Goal: Task Accomplishment & Management: Use online tool/utility

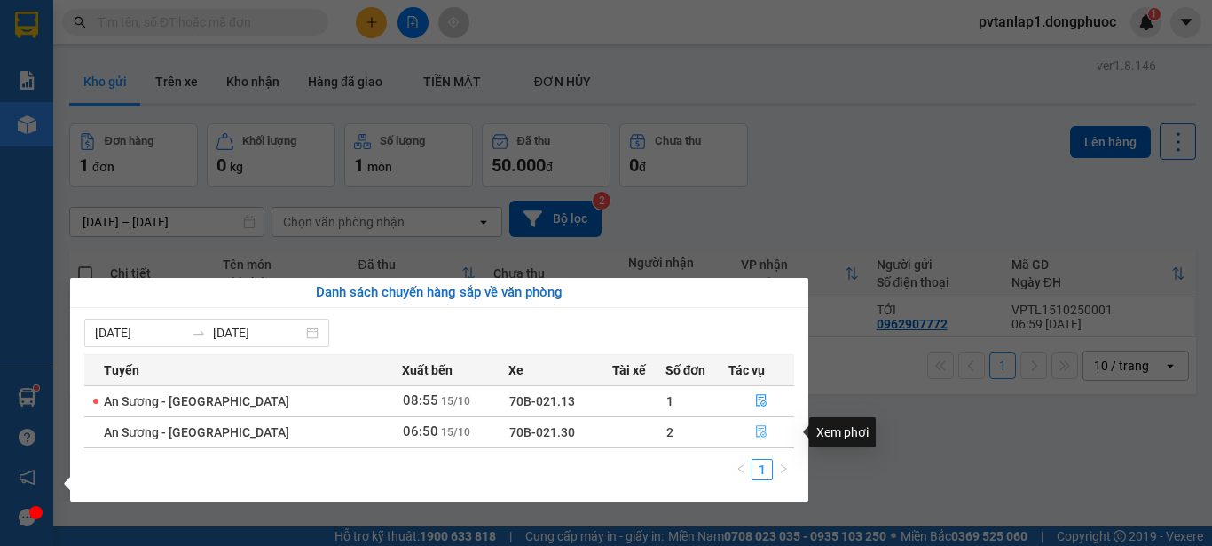
click at [756, 430] on icon "file-done" at bounding box center [761, 432] width 11 height 12
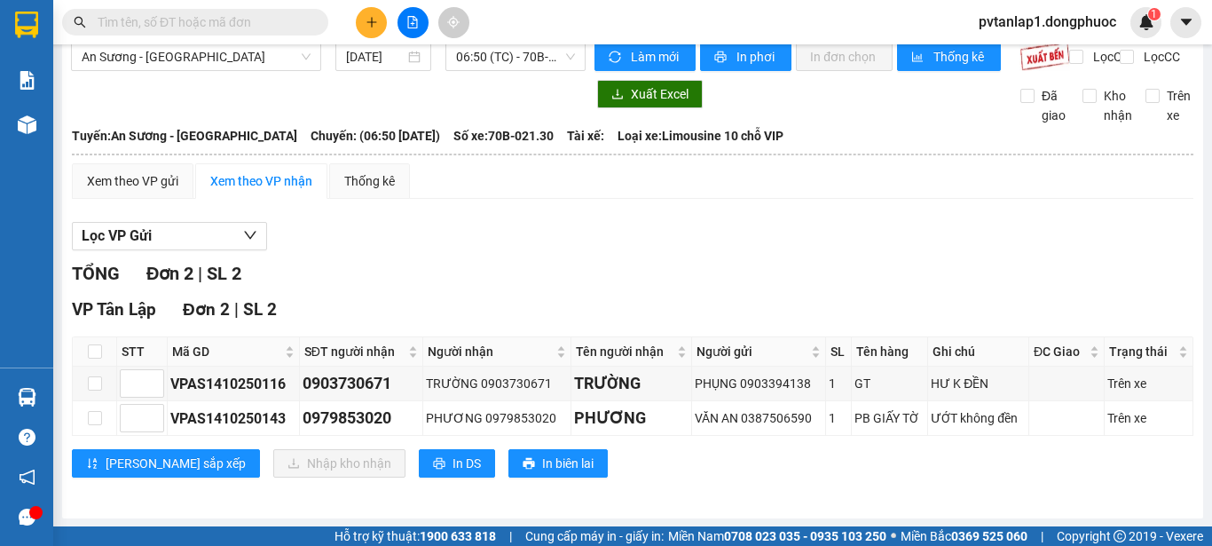
scroll to position [35, 0]
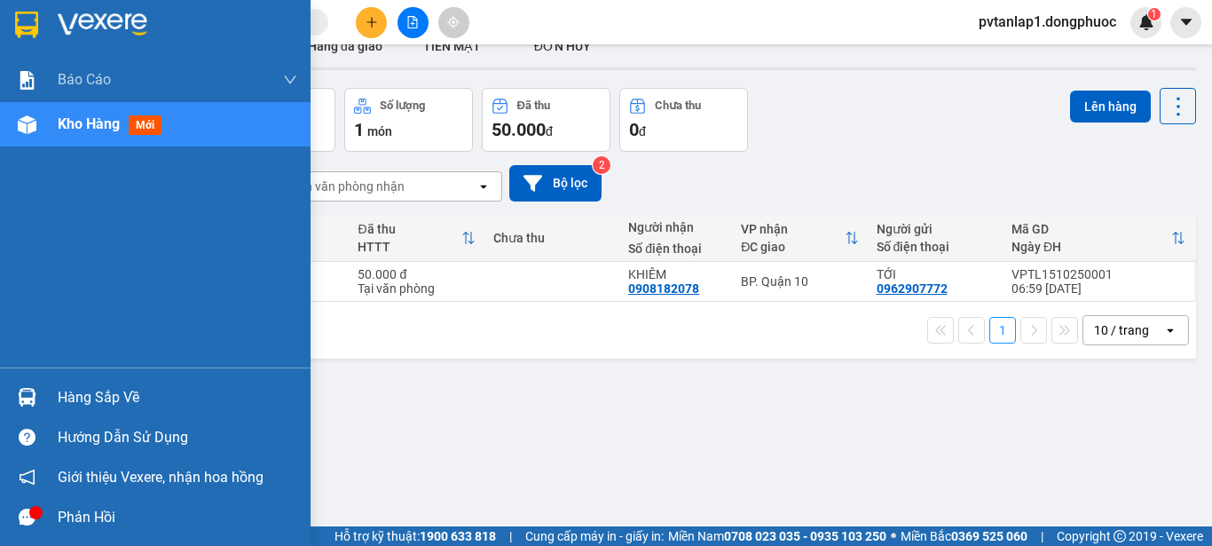
click at [100, 389] on div "Hàng sắp về" at bounding box center [178, 397] width 240 height 27
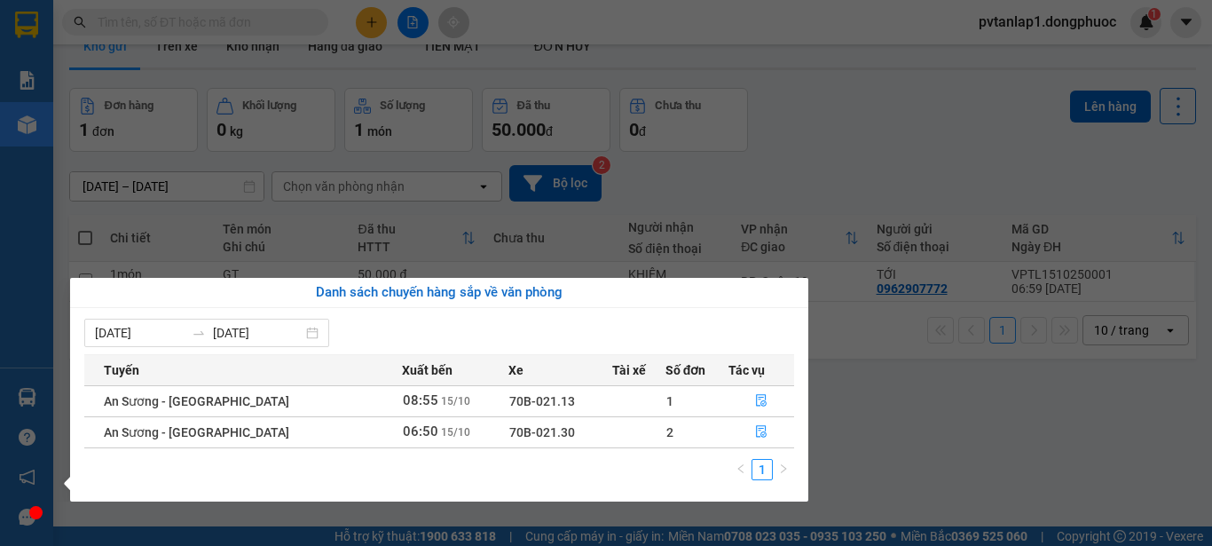
click at [6, 308] on div "Báo cáo Mẫu 1: Báo cáo dòng tiền theo nhân viên Mẫu 1: Báo cáo dòng tiền theo n…" at bounding box center [26, 273] width 53 height 546
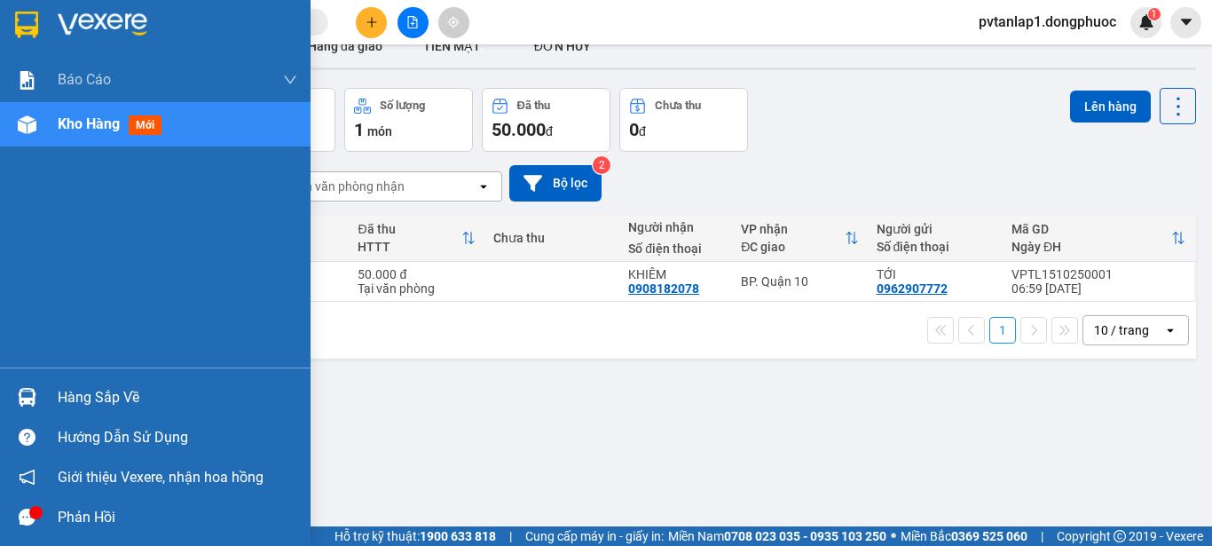
click at [180, 118] on div "Kho hàng mới" at bounding box center [178, 124] width 240 height 44
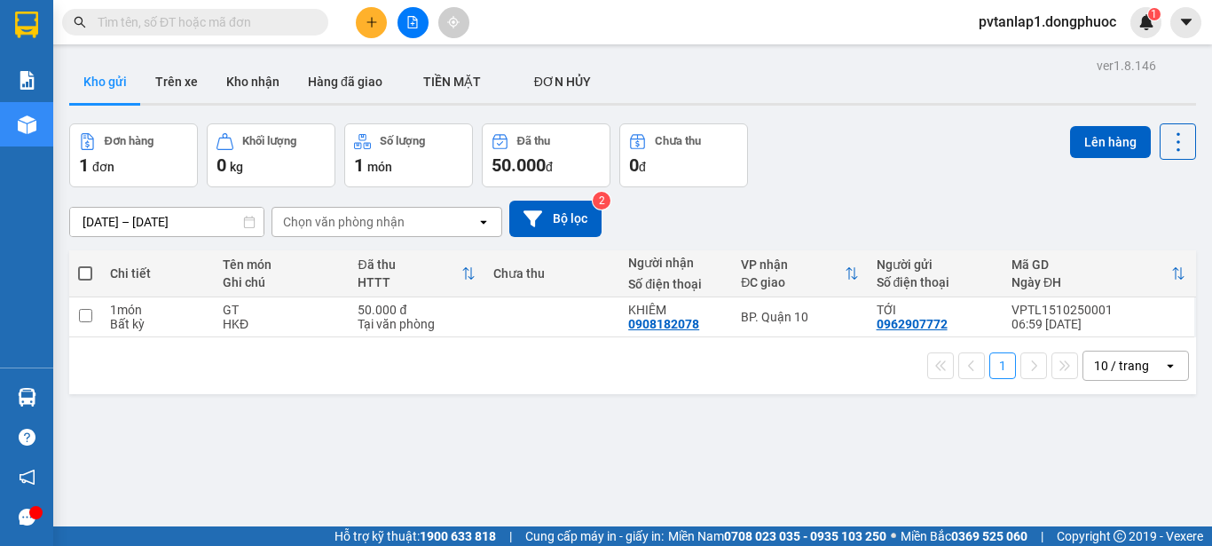
drag, startPoint x: 260, startPoint y: 74, endPoint x: 916, endPoint y: 244, distance: 678.2
click at [271, 74] on button "Kho nhận" at bounding box center [253, 81] width 82 height 43
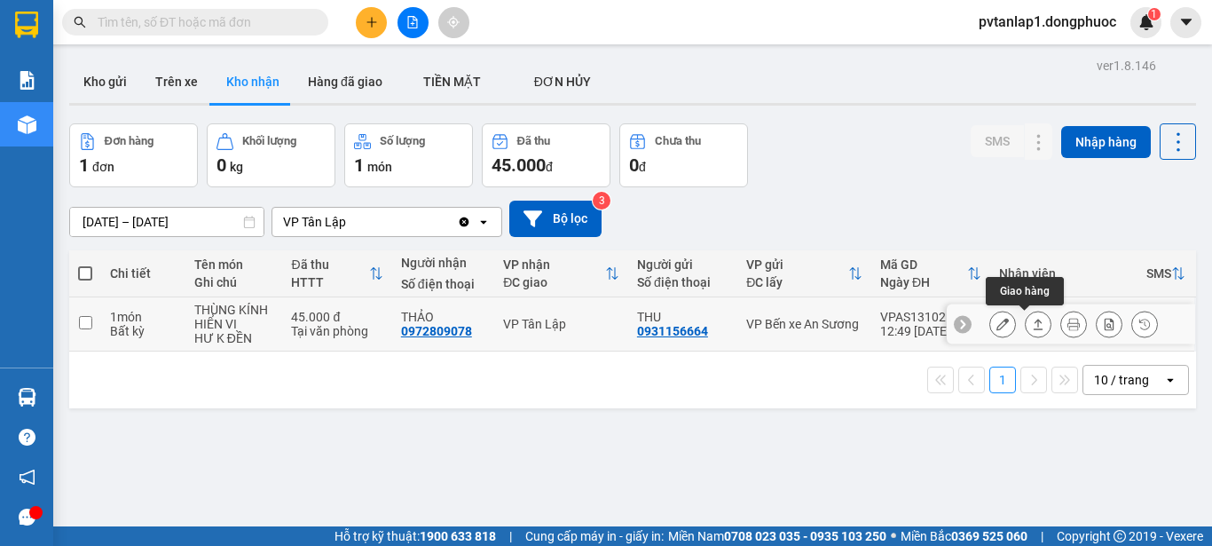
click at [1026, 326] on button at bounding box center [1038, 324] width 25 height 31
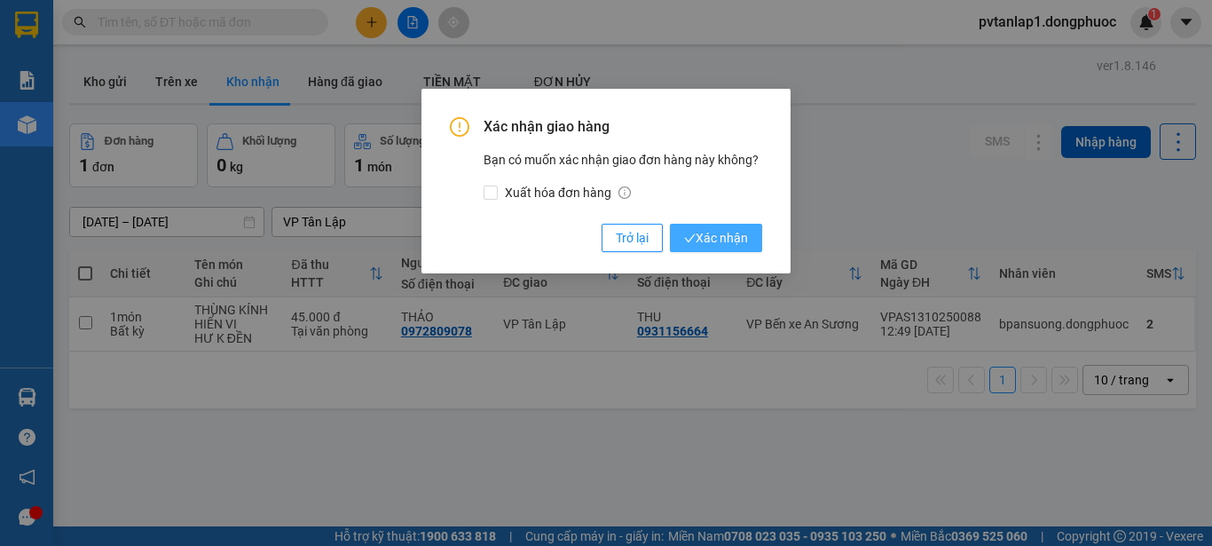
click at [708, 232] on span "Xác nhận" at bounding box center [716, 238] width 64 height 20
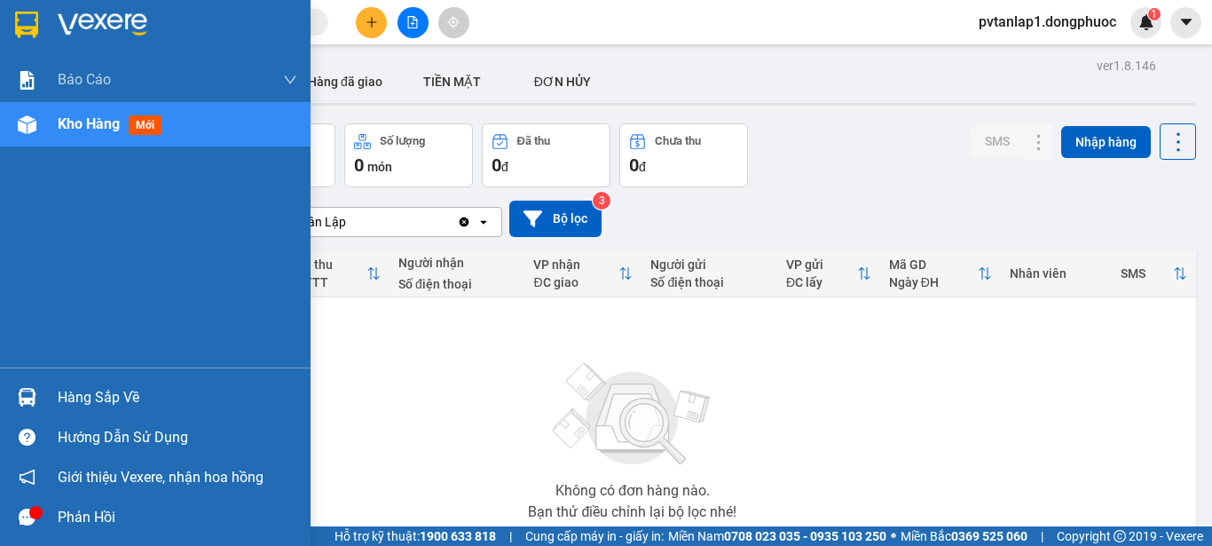
click at [40, 381] on div "Hàng sắp về" at bounding box center [155, 397] width 310 height 40
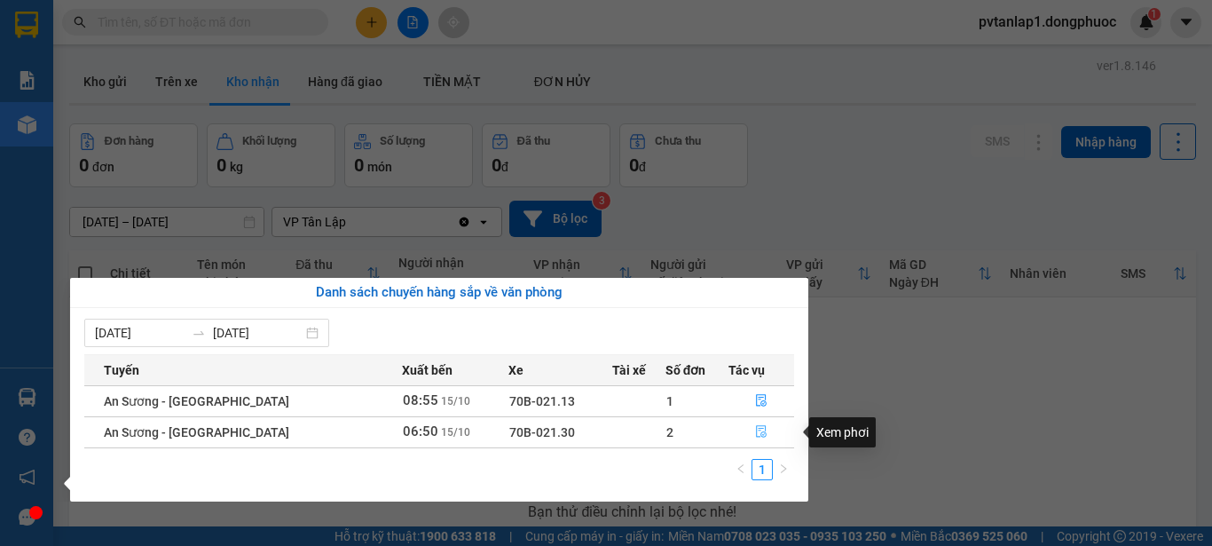
click at [755, 426] on icon "file-done" at bounding box center [761, 431] width 12 height 12
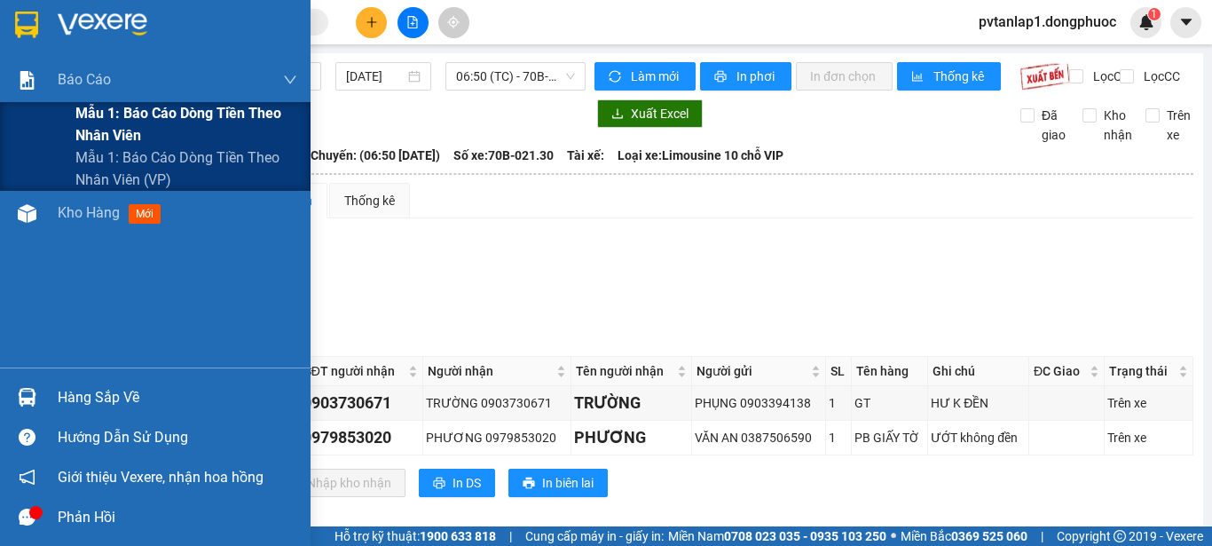
click at [136, 107] on span "Mẫu 1: Báo cáo dòng tiền theo nhân viên" at bounding box center [186, 124] width 222 height 44
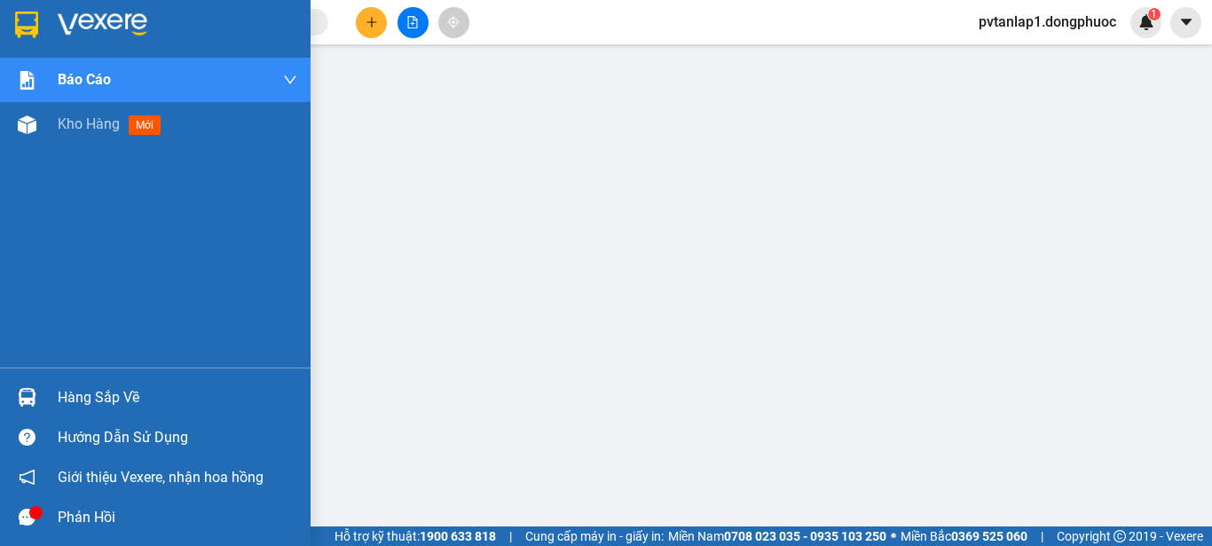
click at [112, 403] on div "Hàng sắp về" at bounding box center [178, 397] width 240 height 27
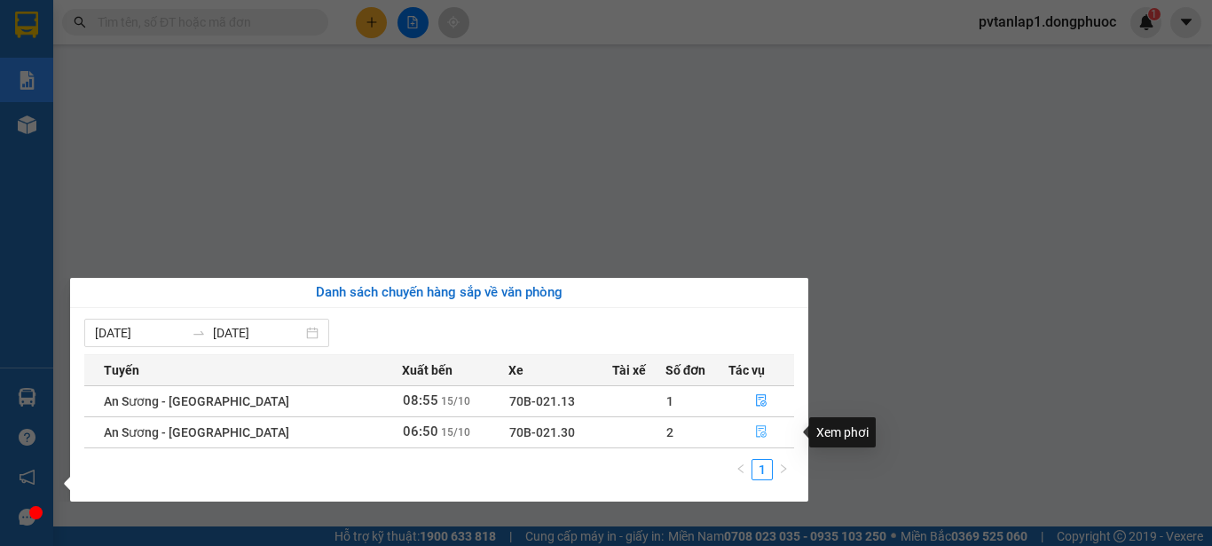
click at [757, 426] on icon "file-done" at bounding box center [761, 432] width 11 height 12
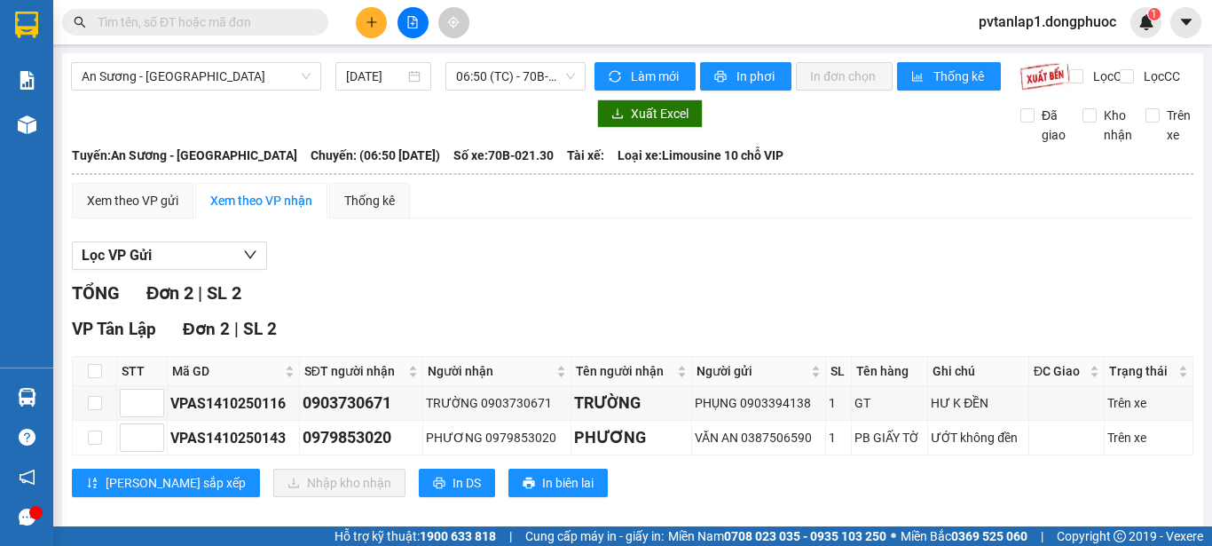
click at [102, 381] on th at bounding box center [95, 371] width 44 height 29
drag, startPoint x: 90, startPoint y: 385, endPoint x: 123, endPoint y: 413, distance: 44.1
click at [91, 378] on input "checkbox" at bounding box center [95, 371] width 14 height 14
checkbox input "true"
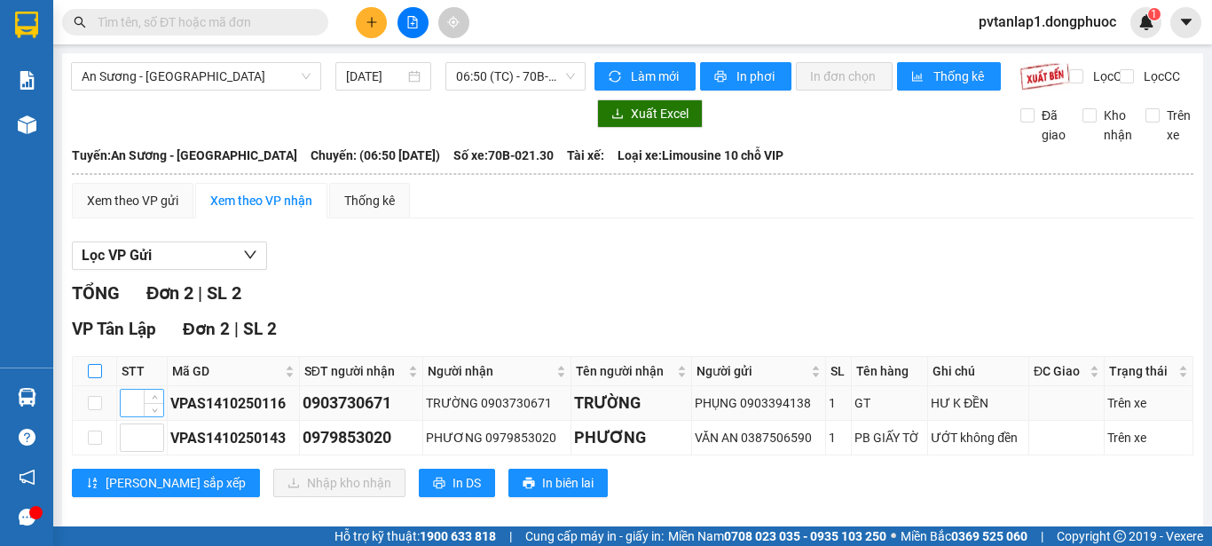
checkbox input "true"
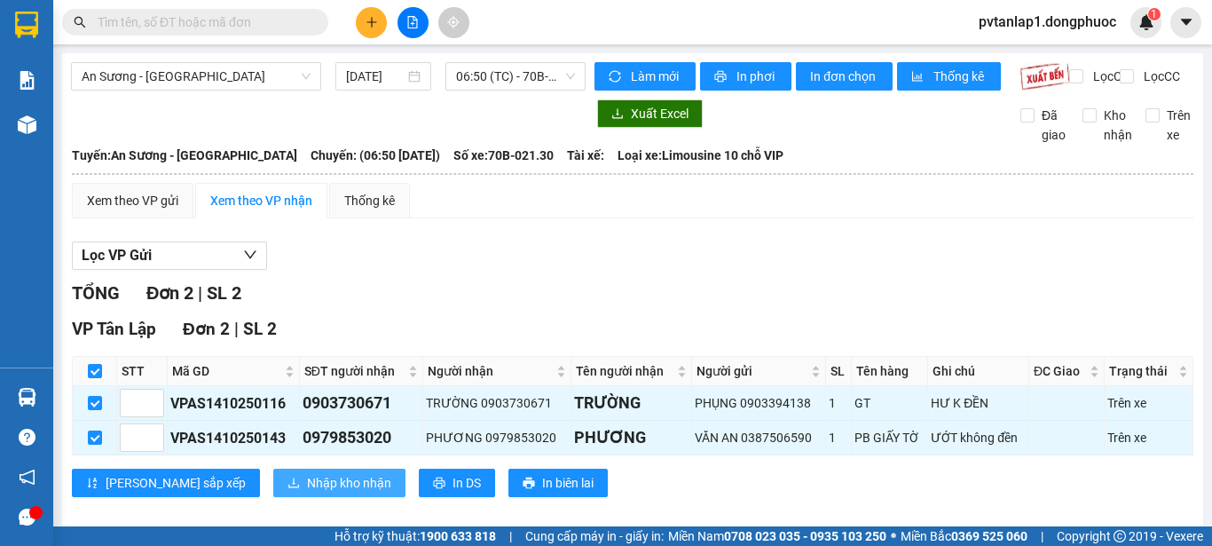
click at [307, 492] on span "Nhập kho nhận" at bounding box center [349, 483] width 84 height 20
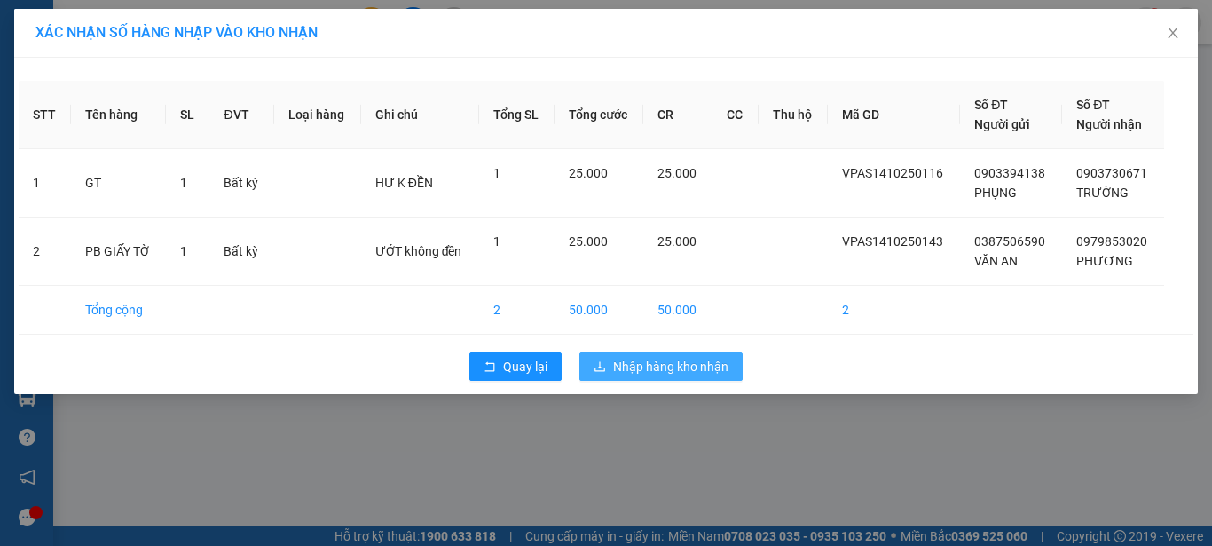
click at [697, 371] on span "Nhập hàng kho nhận" at bounding box center [670, 367] width 115 height 20
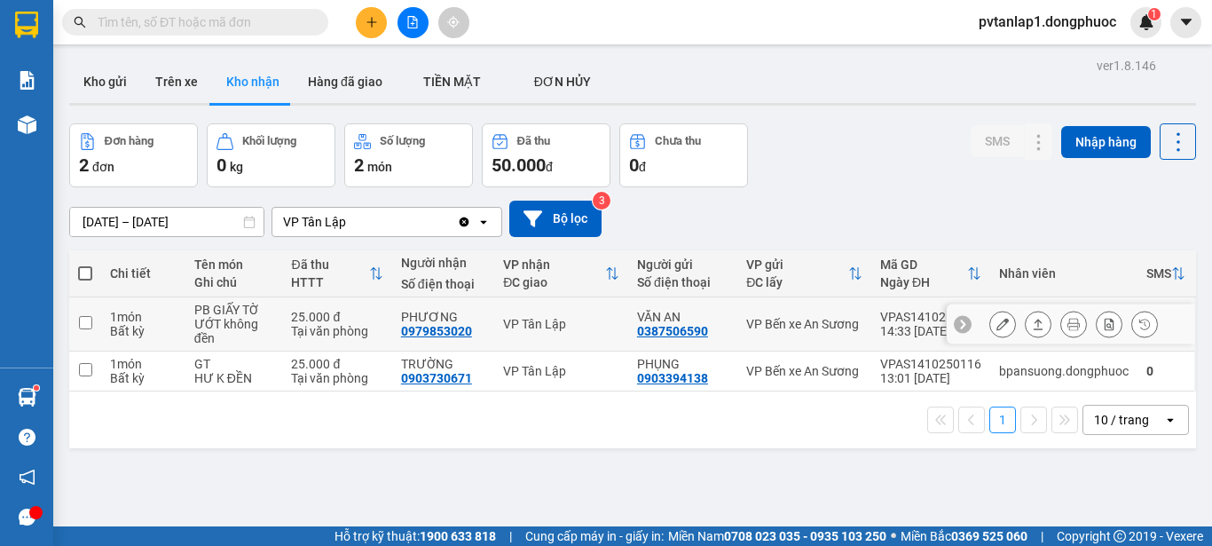
click at [1032, 323] on icon at bounding box center [1038, 324] width 12 height 12
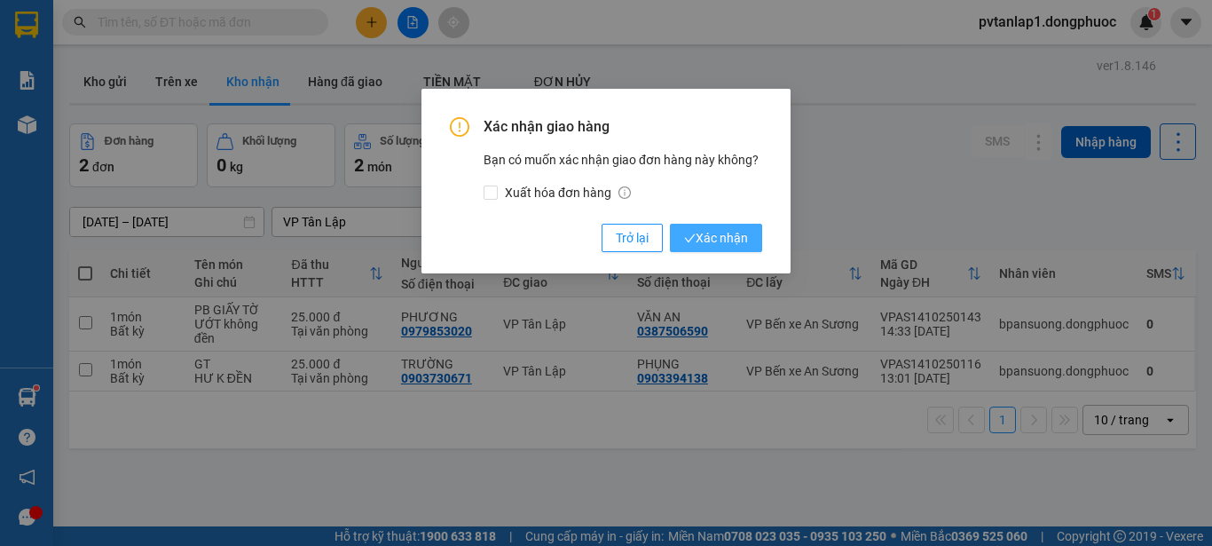
click at [708, 235] on span "Xác nhận" at bounding box center [716, 238] width 64 height 20
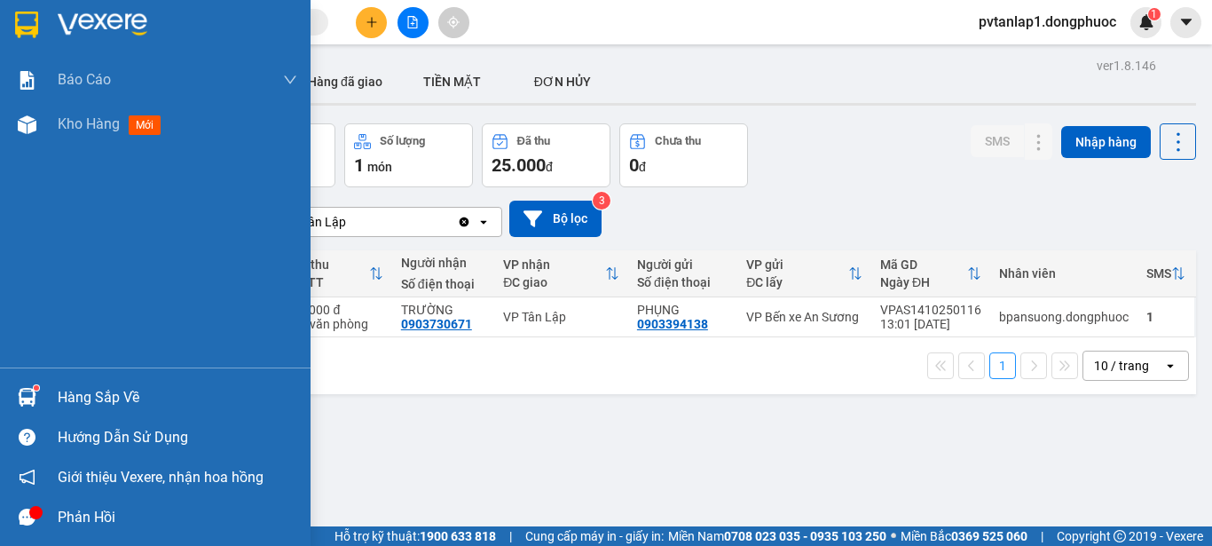
click at [36, 393] on div at bounding box center [27, 396] width 31 height 31
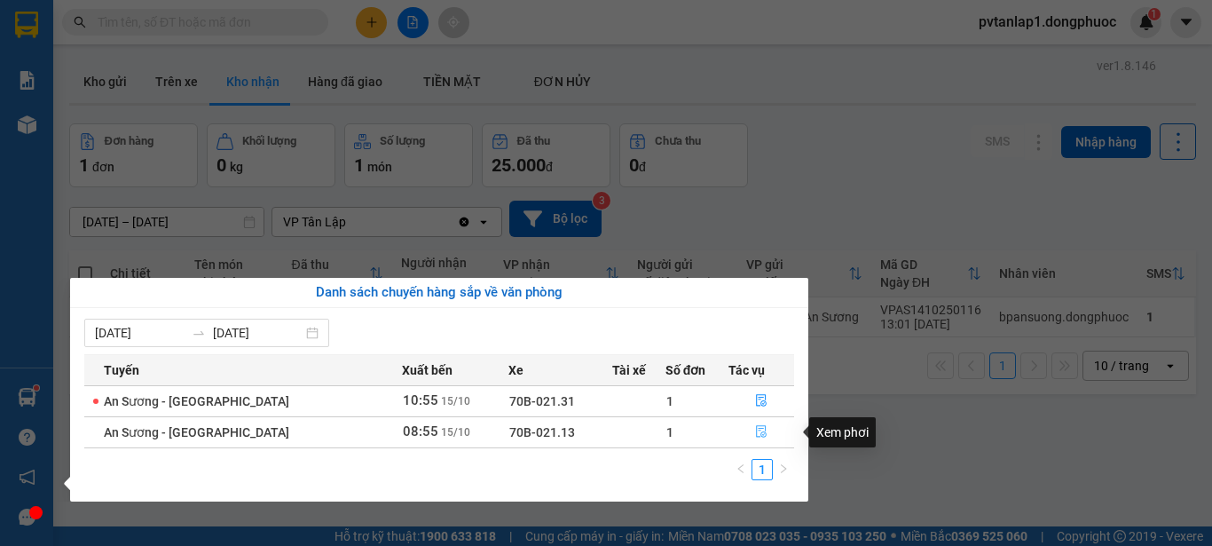
click at [757, 434] on icon "file-done" at bounding box center [761, 431] width 12 height 12
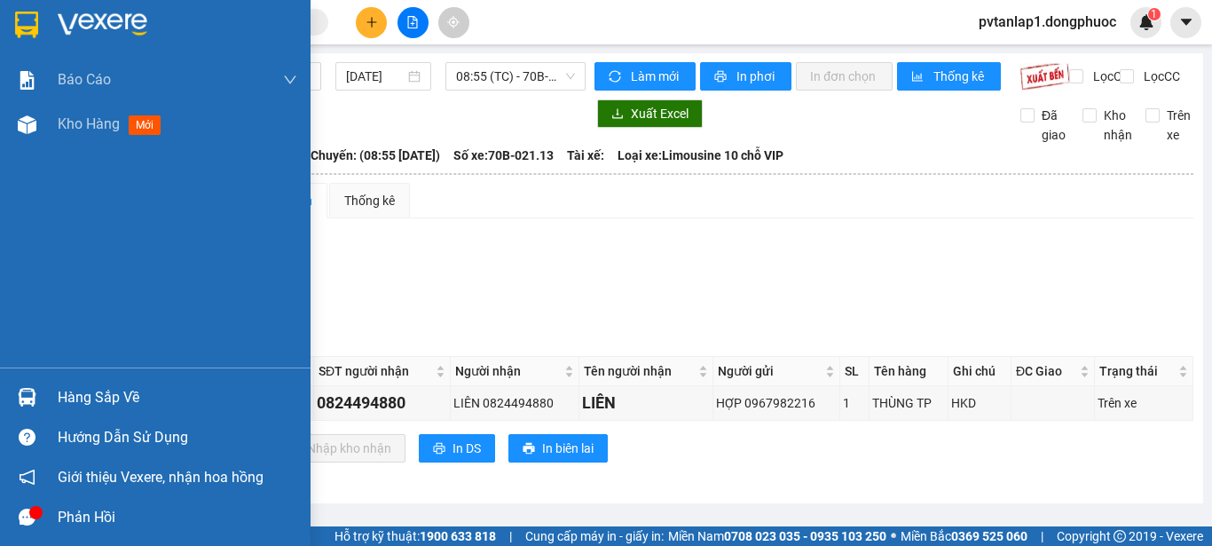
click at [109, 393] on div "Hàng sắp về" at bounding box center [178, 397] width 240 height 27
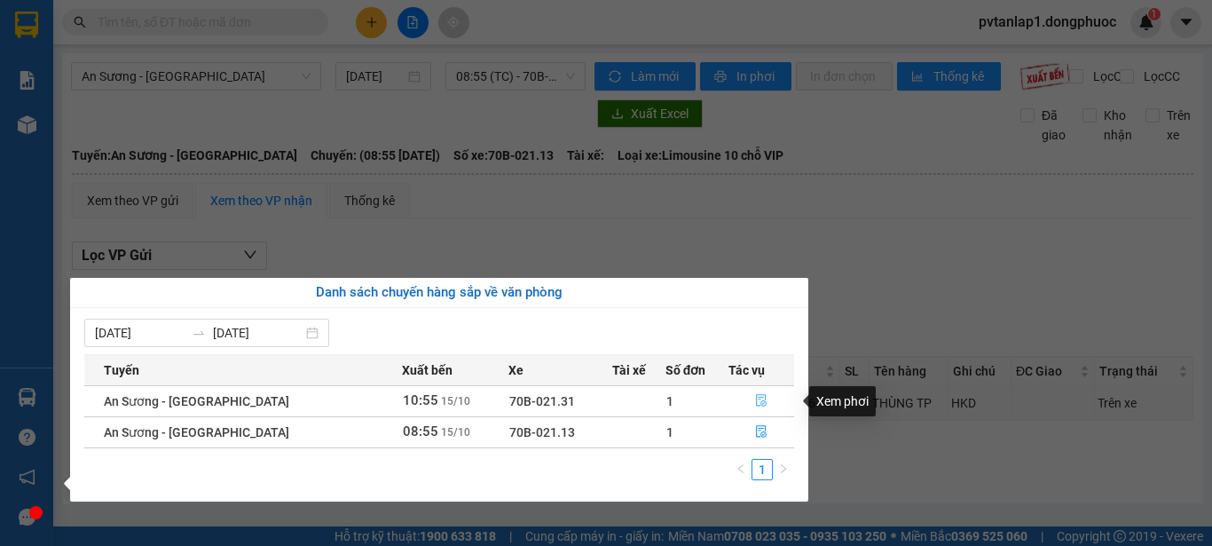
click at [756, 399] on icon "file-done" at bounding box center [761, 401] width 11 height 12
